Goal: Information Seeking & Learning: Learn about a topic

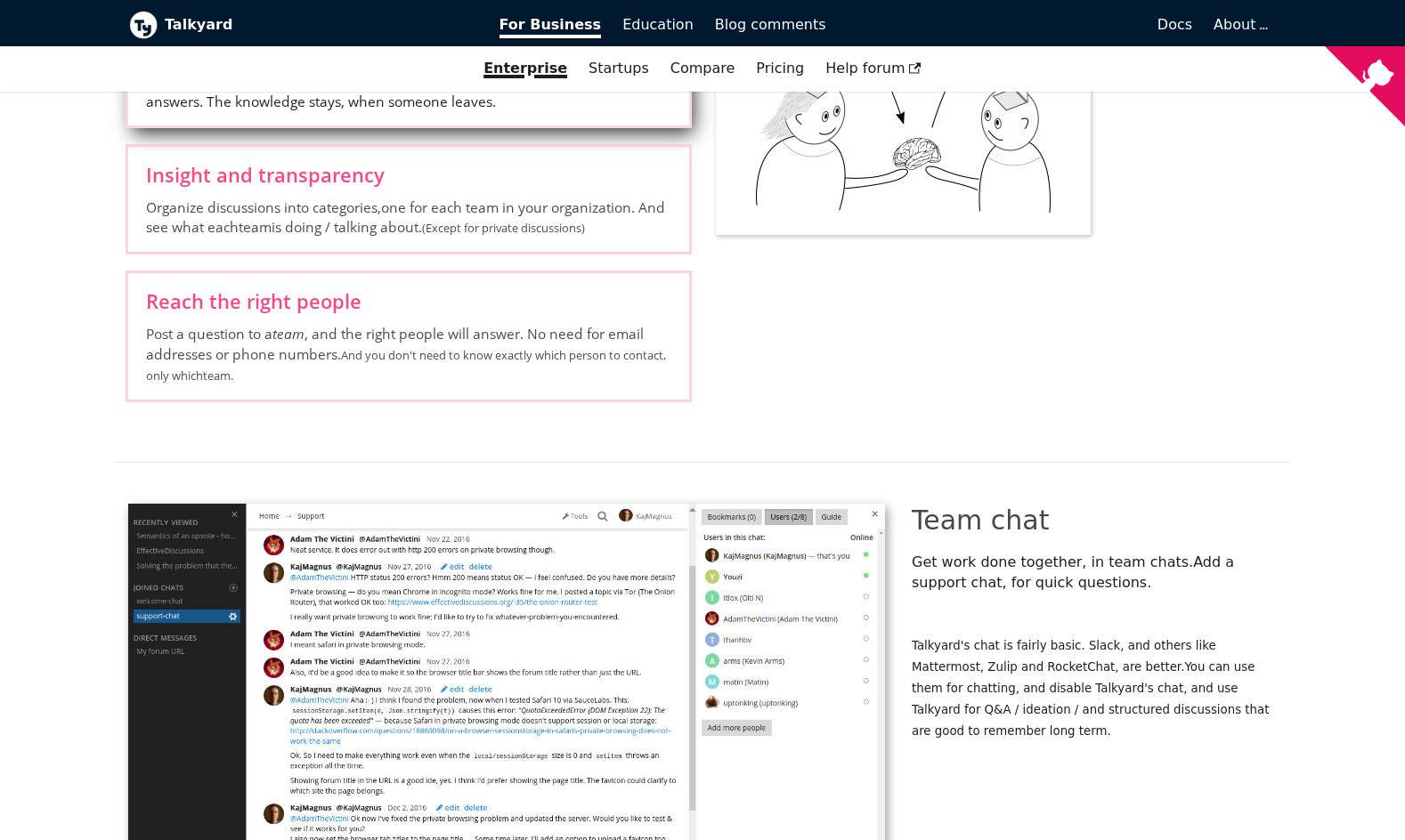
scroll to position [2916, 0]
click at [767, 60] on link "Pricing" at bounding box center [780, 68] width 70 height 30
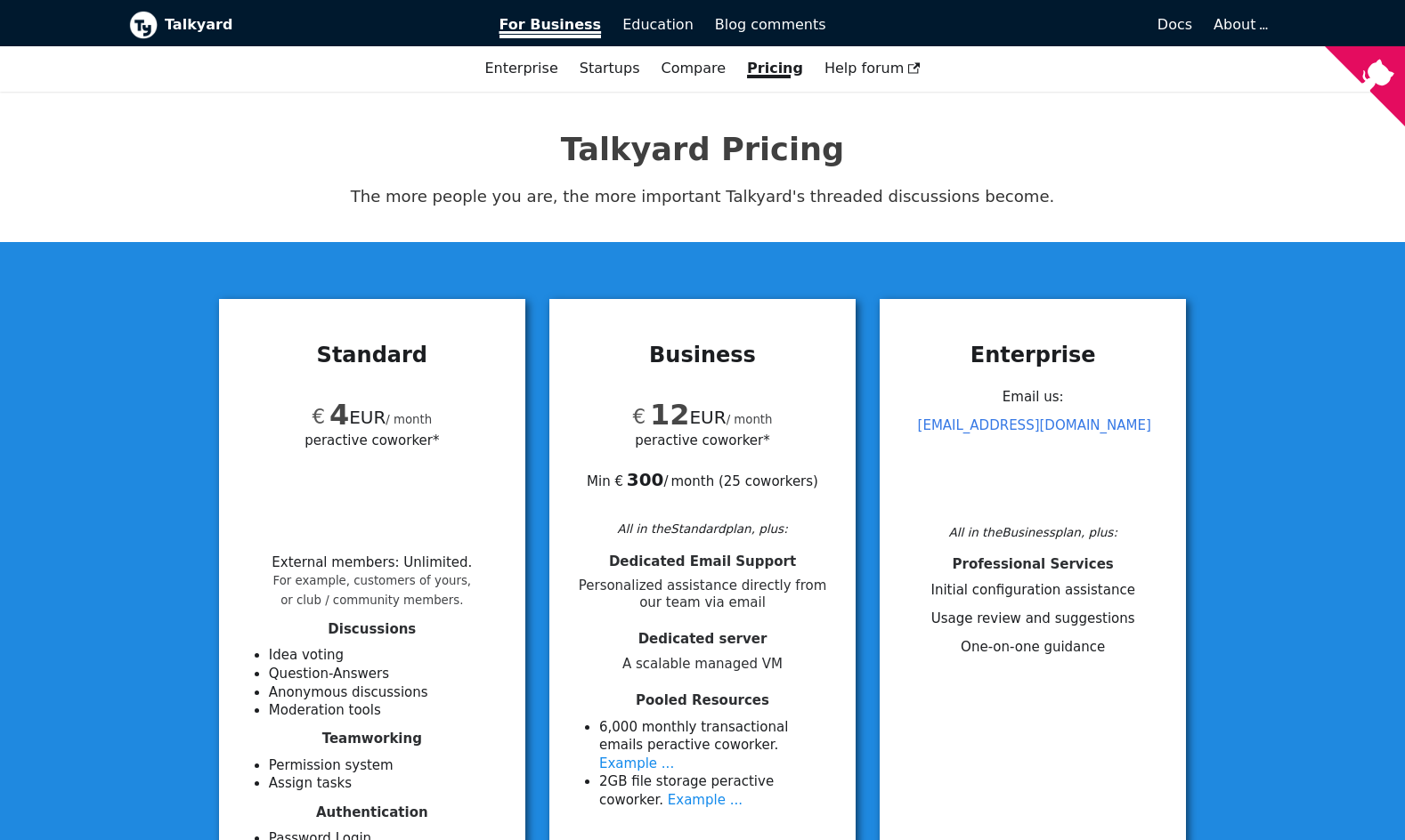
click at [557, 33] on span "For Business" at bounding box center [551, 26] width 102 height 23
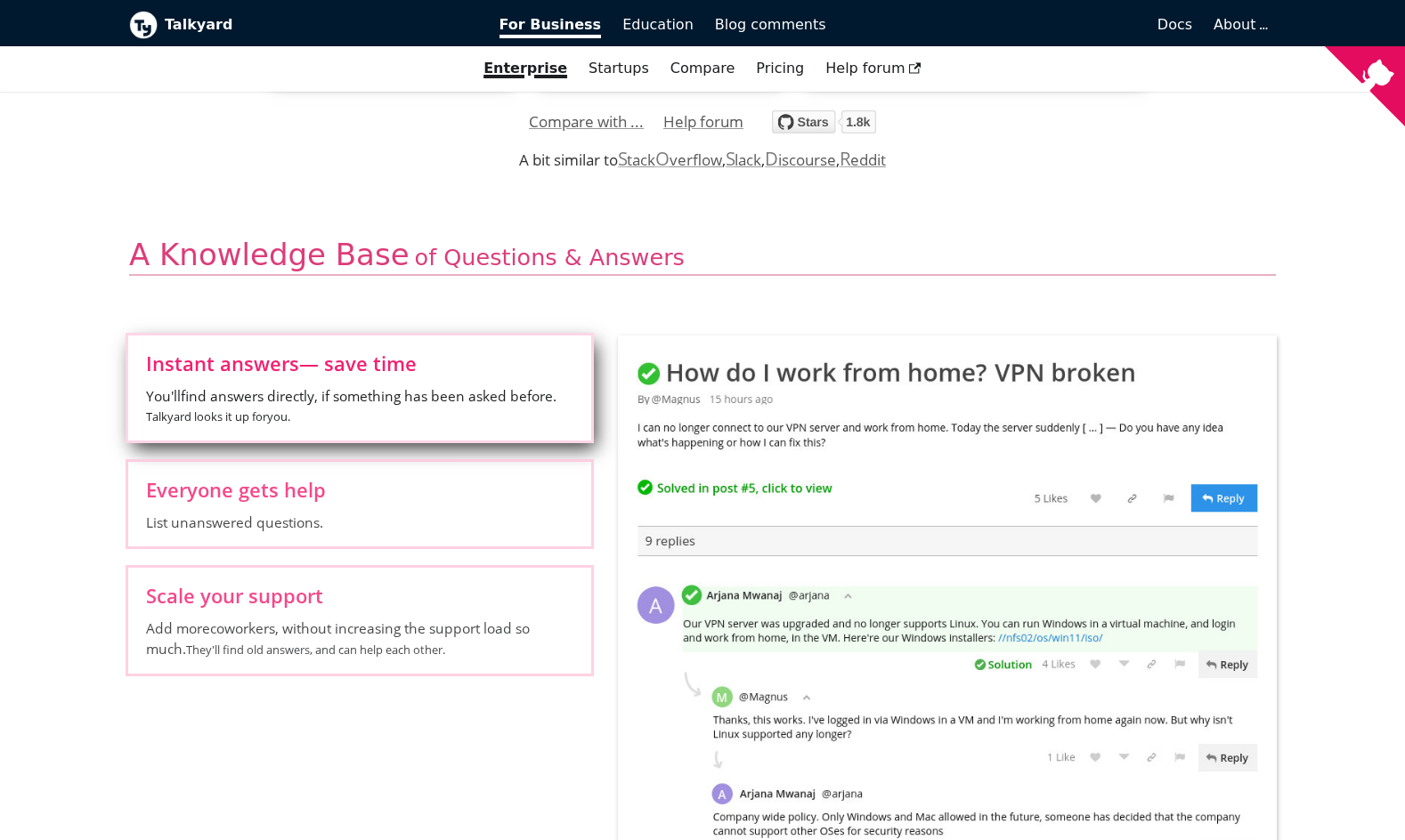
scroll to position [500, 0]
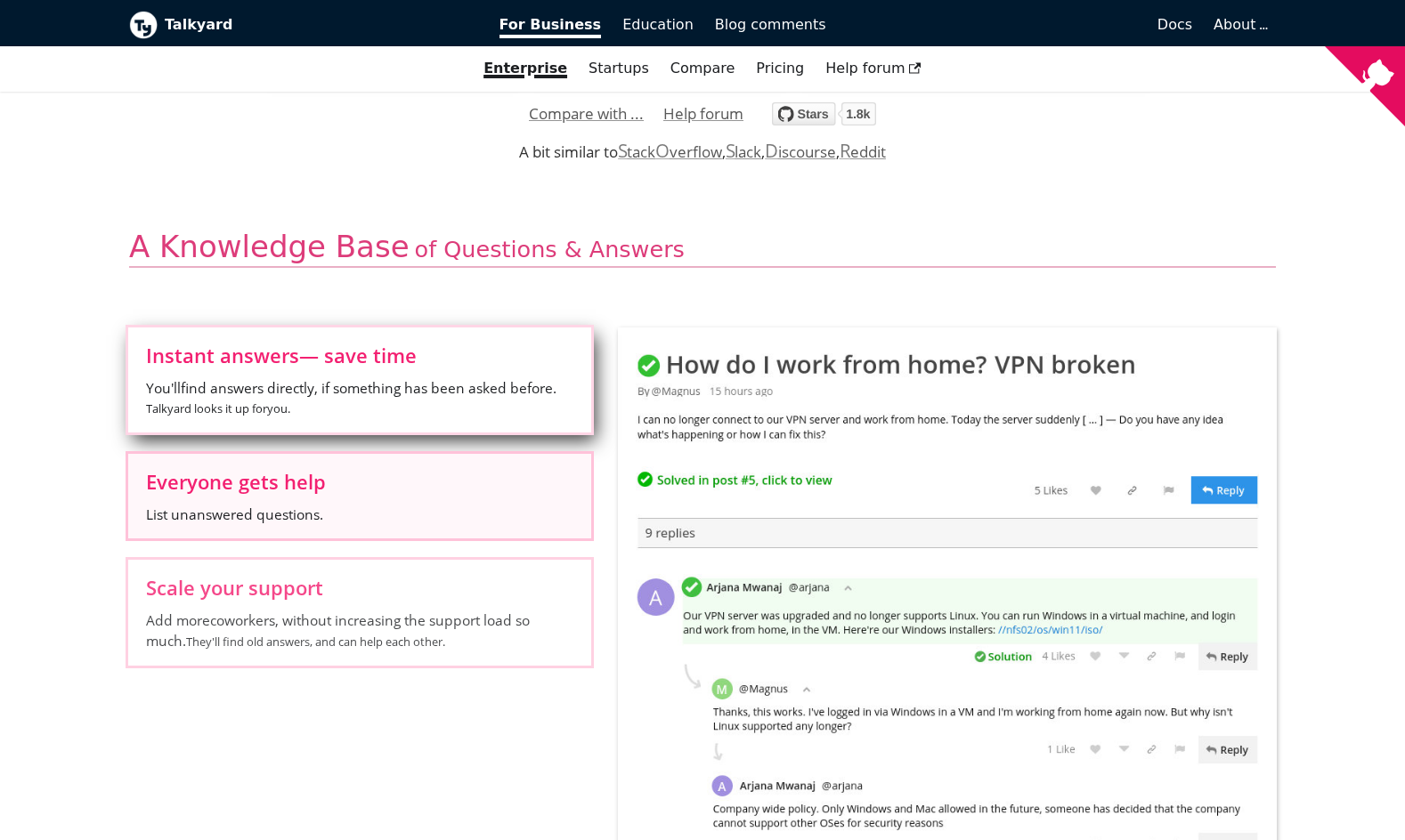
click at [444, 493] on label "Everyone gets help List unanswered questions." at bounding box center [359, 496] width 462 height 84
click at [0, 0] on input "Everyone gets help List unanswered questions." at bounding box center [0, 0] width 0 height 0
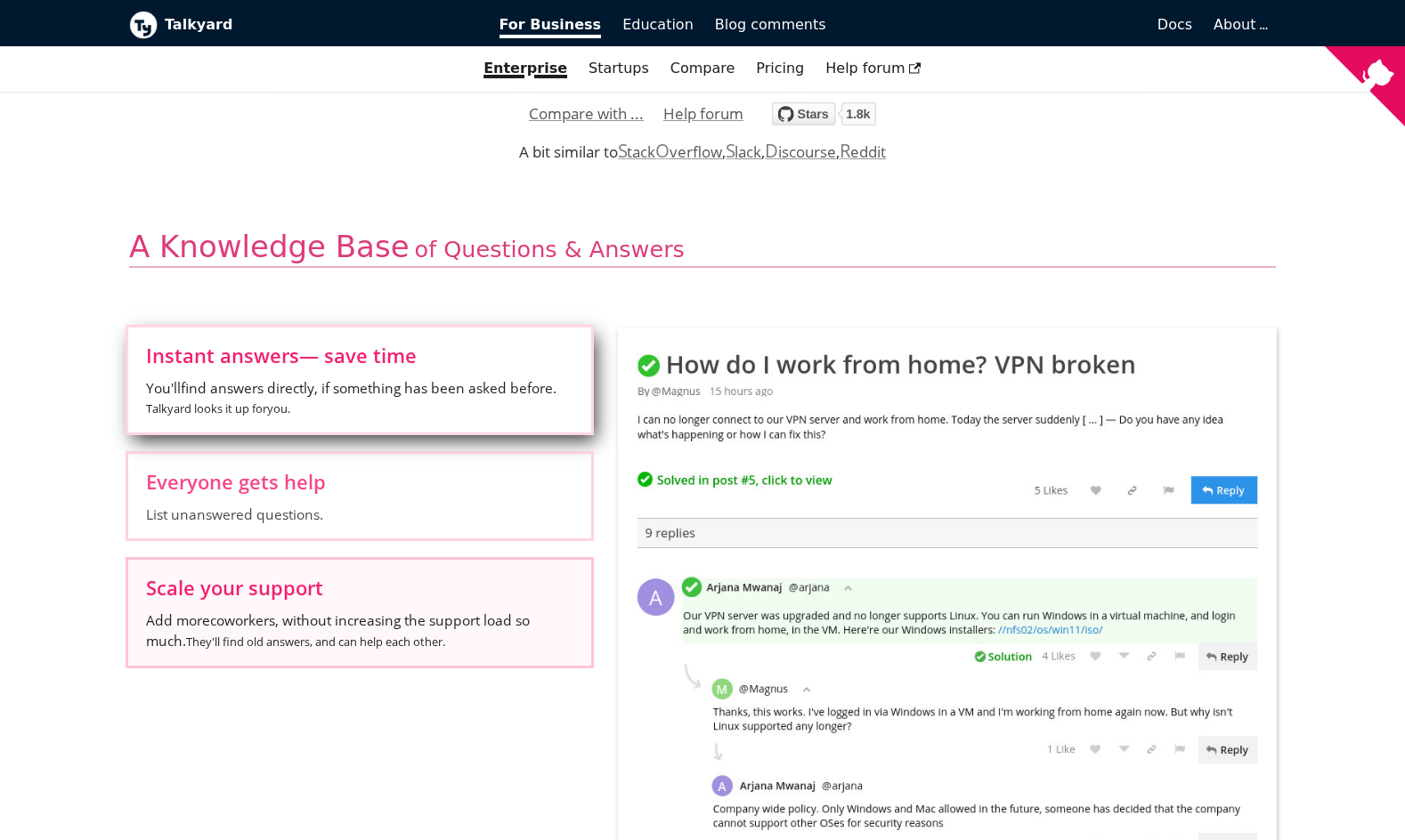
click at [311, 577] on span "Scale your support" at bounding box center [359, 587] width 427 height 20
click at [0, 0] on input "Scale your support Add more coworkers , without increasing the support load so …" at bounding box center [0, 0] width 0 height 0
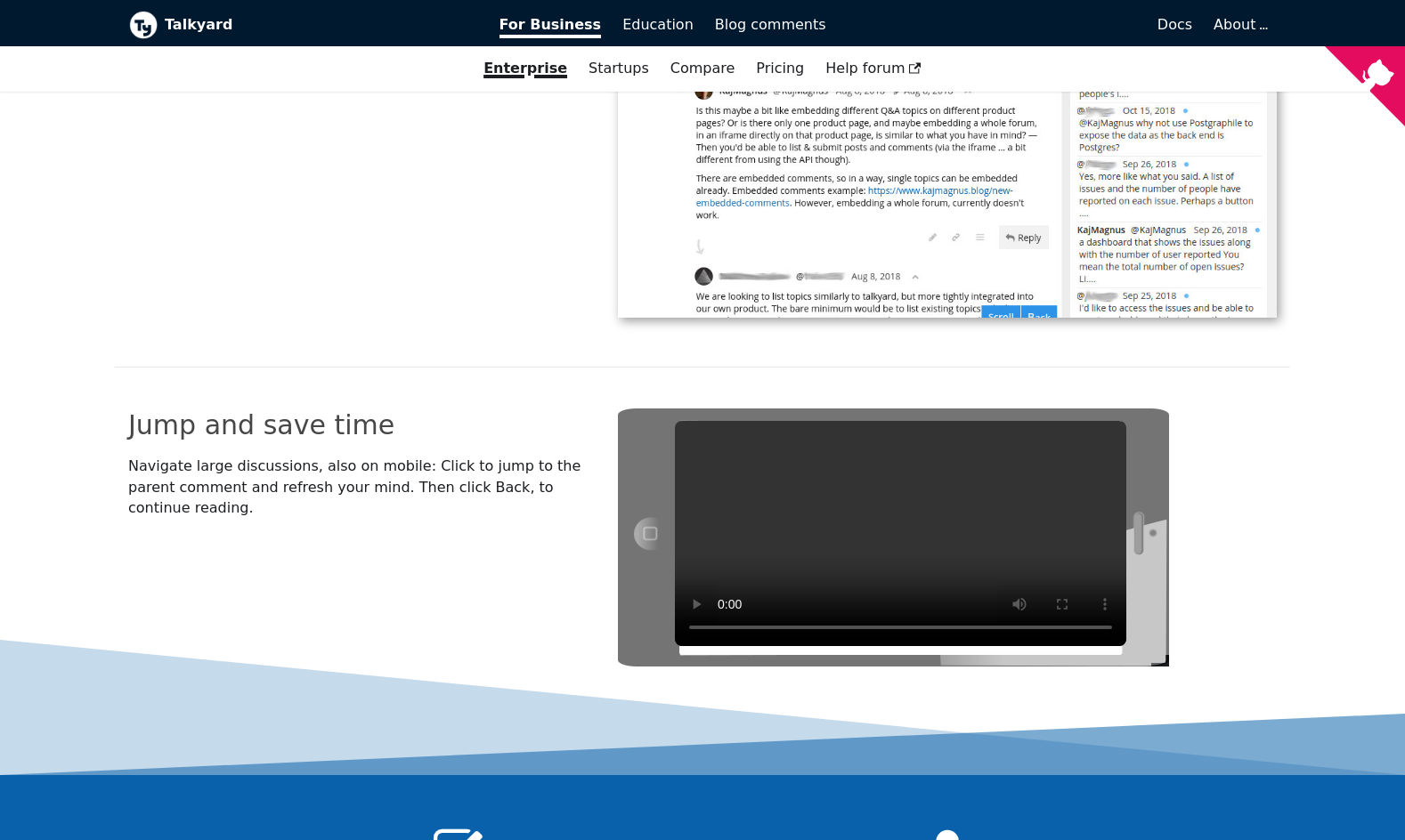
scroll to position [5617, 0]
